Goal: Information Seeking & Learning: Learn about a topic

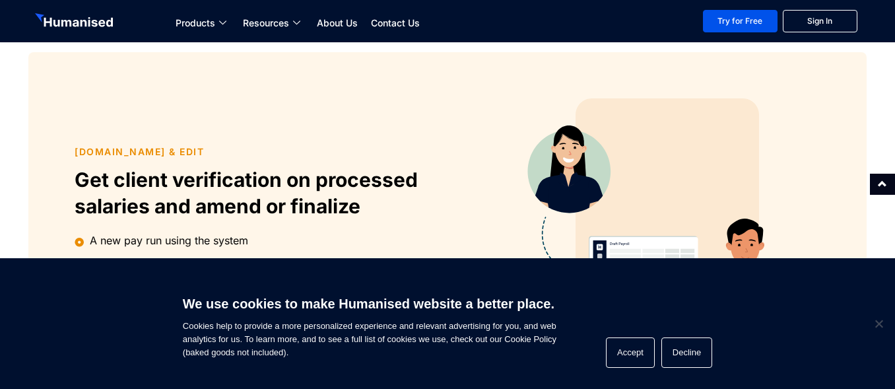
scroll to position [1059, 0]
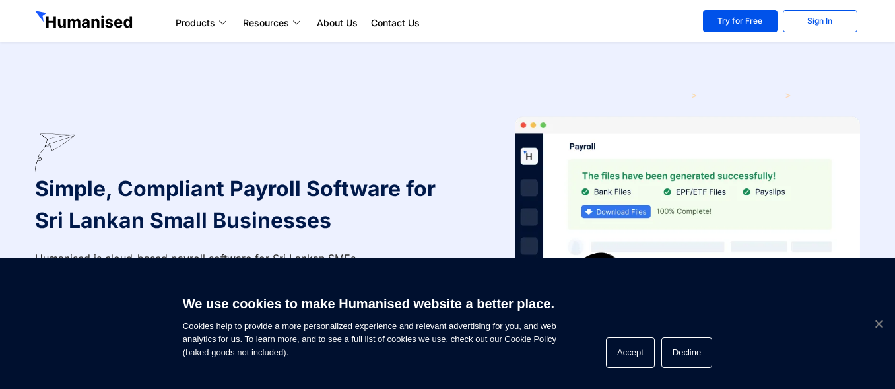
click at [876, 324] on span "Cookie Notice" at bounding box center [878, 323] width 13 height 13
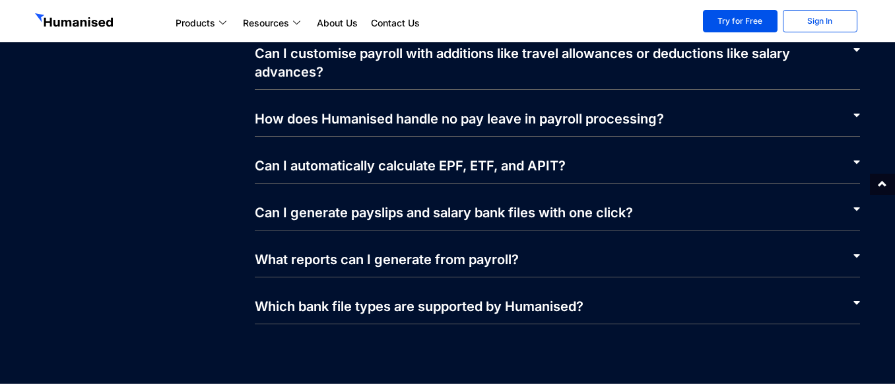
scroll to position [2835, 0]
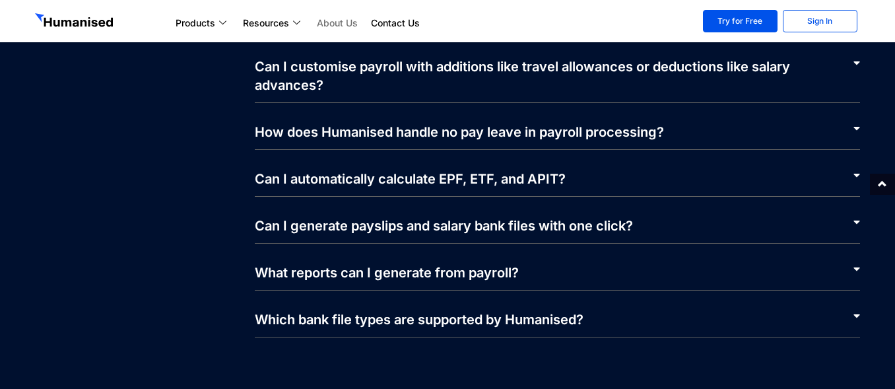
click at [334, 22] on link "About Us" at bounding box center [337, 23] width 54 height 16
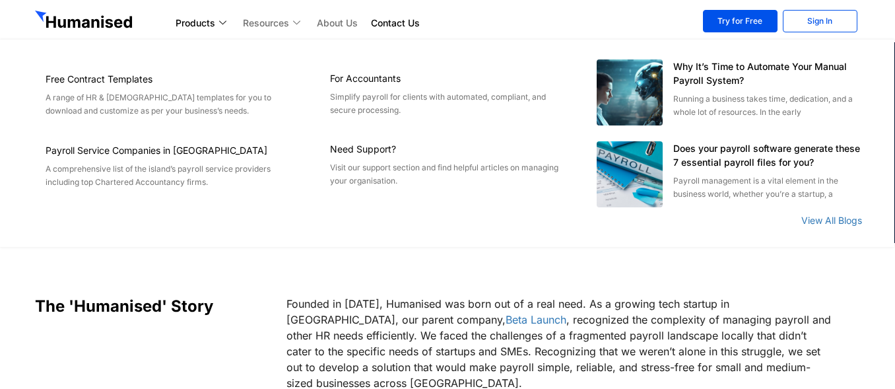
click at [274, 20] on link "Resources" at bounding box center [273, 23] width 74 height 16
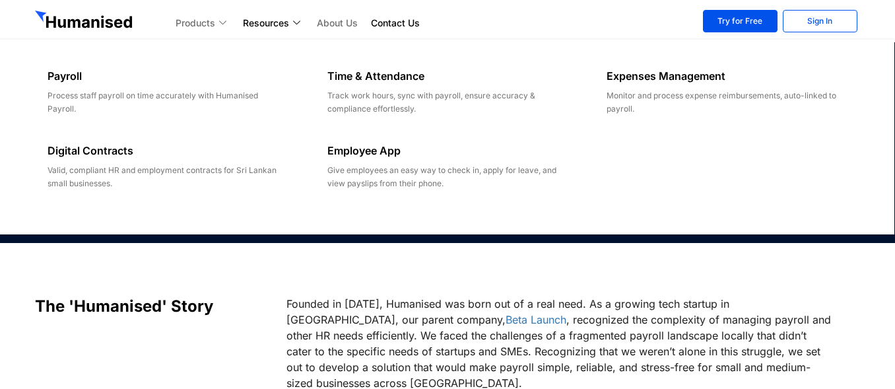
click at [213, 27] on link "Products" at bounding box center [202, 23] width 67 height 16
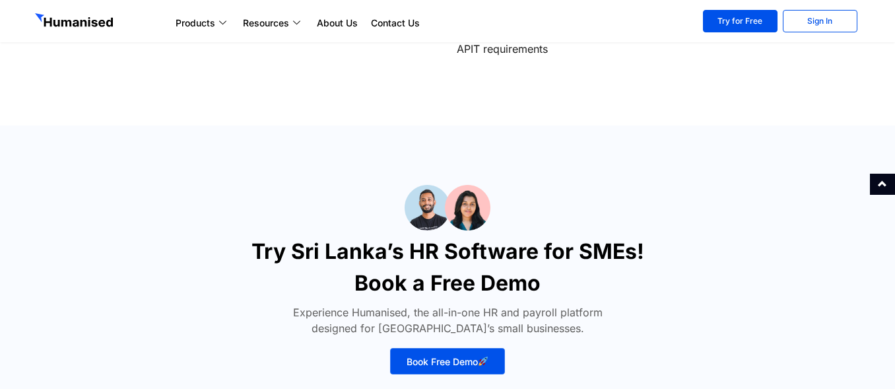
scroll to position [5504, 0]
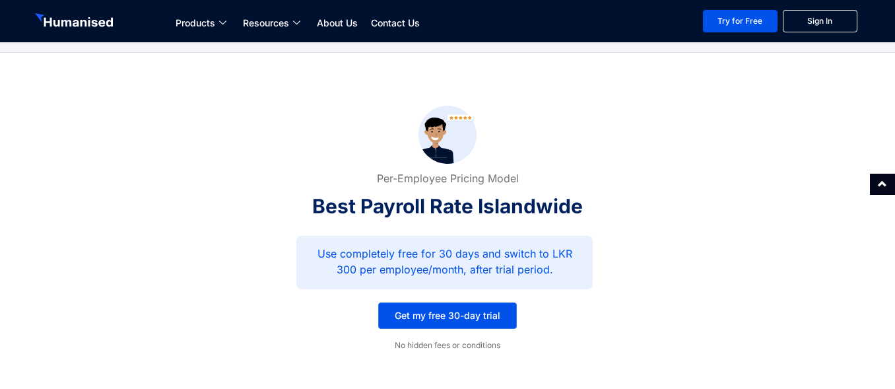
scroll to position [2546, 0]
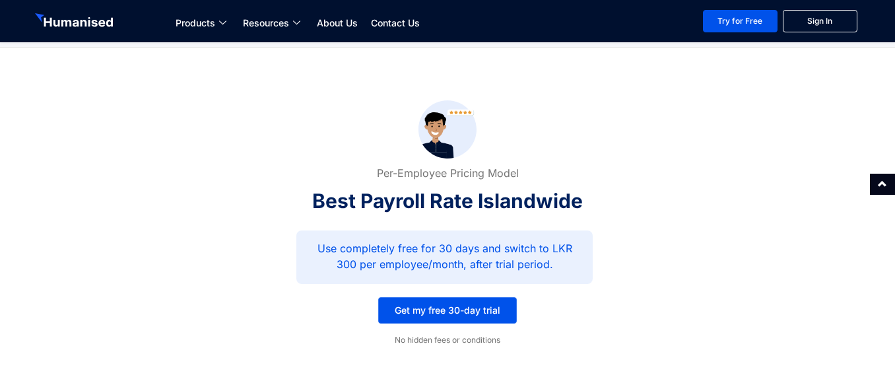
click at [893, 337] on section "Get my free 30-day trial No hidden fees or conditions" at bounding box center [447, 342] width 895 height 116
drag, startPoint x: 893, startPoint y: 337, endPoint x: 901, endPoint y: 372, distance: 35.2
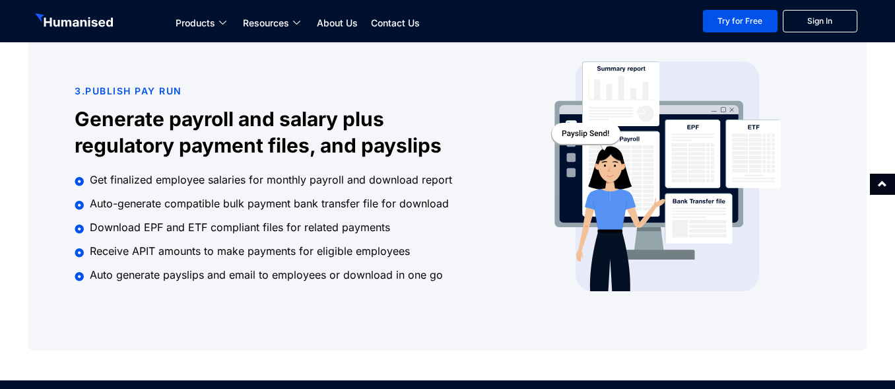
scroll to position [1183, 0]
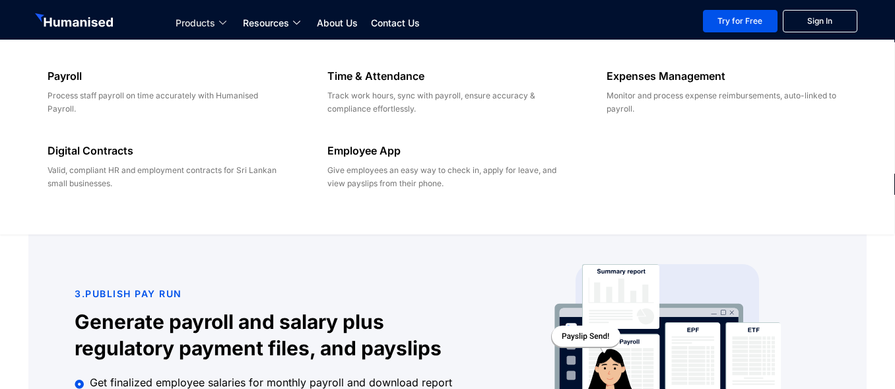
click at [193, 21] on link "Products" at bounding box center [202, 23] width 67 height 16
